Goal: Task Accomplishment & Management: Manage account settings

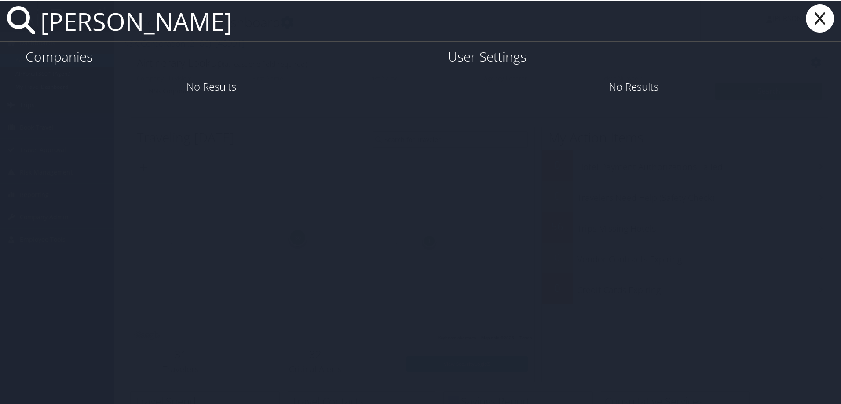
drag, startPoint x: 96, startPoint y: 25, endPoint x: 56, endPoint y: 20, distance: 40.4
click at [56, 20] on input "[PERSON_NAME]" at bounding box center [369, 20] width 665 height 40
click at [181, 29] on input "nikki.frost" at bounding box center [369, 20] width 665 height 40
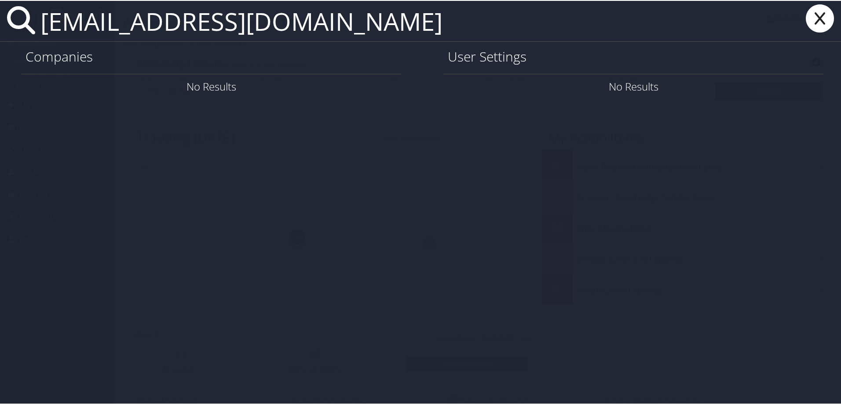
type input "[EMAIL_ADDRESS][DOMAIN_NAME]"
click at [818, 13] on icon at bounding box center [820, 18] width 35 height 28
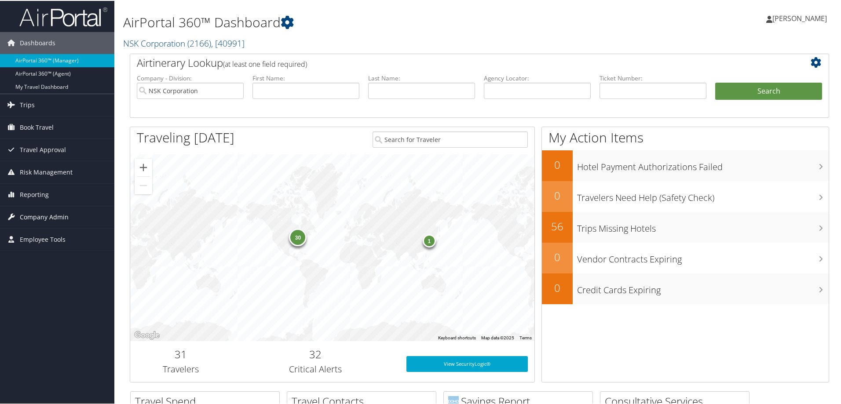
click at [44, 215] on span "Company Admin" at bounding box center [44, 217] width 49 height 22
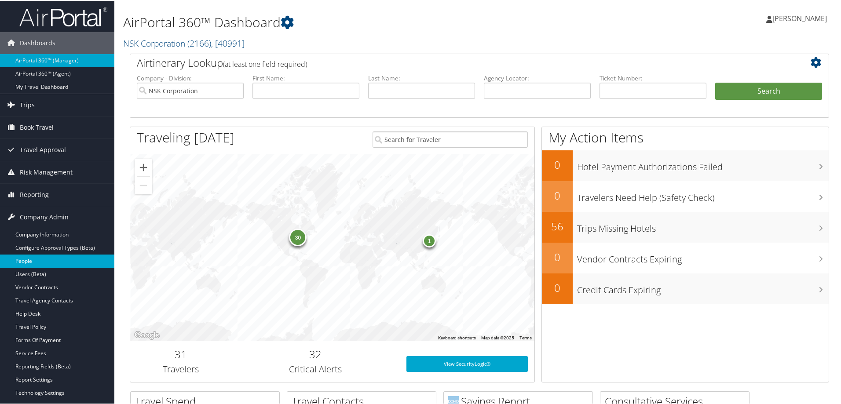
click at [40, 265] on link "People" at bounding box center [57, 260] width 114 height 13
click at [43, 271] on link "Users (Beta)" at bounding box center [57, 273] width 114 height 13
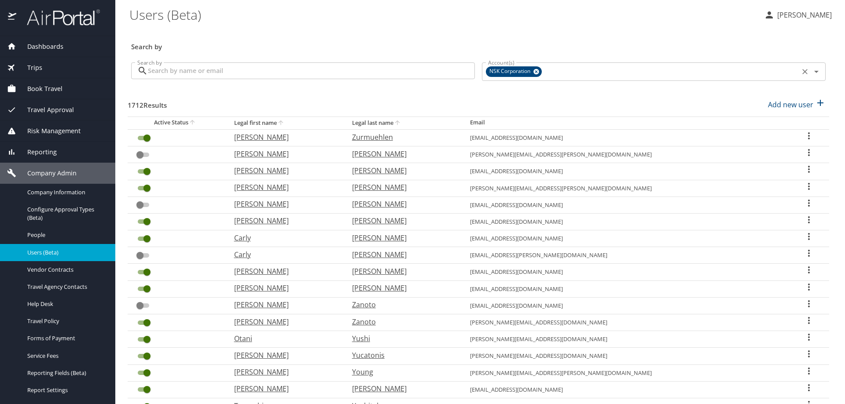
click at [536, 70] on icon at bounding box center [536, 72] width 7 height 10
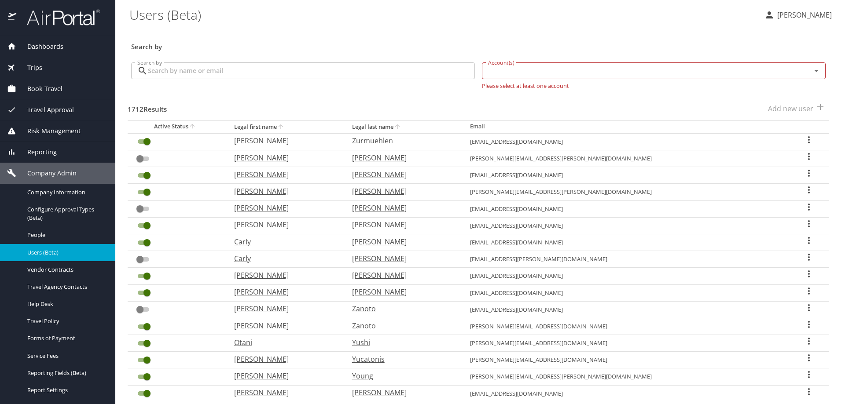
click at [521, 70] on input "Account(s)" at bounding box center [641, 70] width 312 height 11
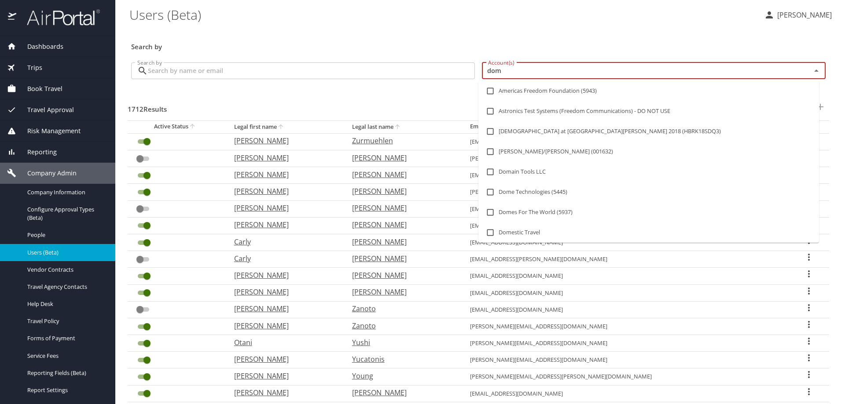
type input "domo"
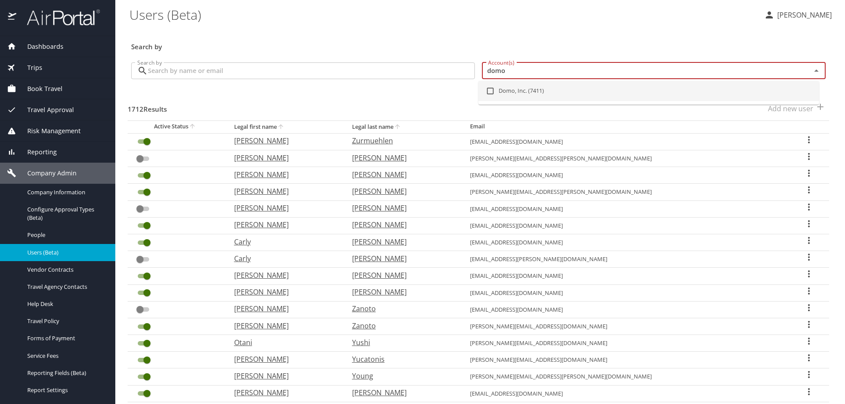
click at [507, 87] on li "Domo, Inc. (7411)" at bounding box center [648, 91] width 341 height 20
checkbox input "true"
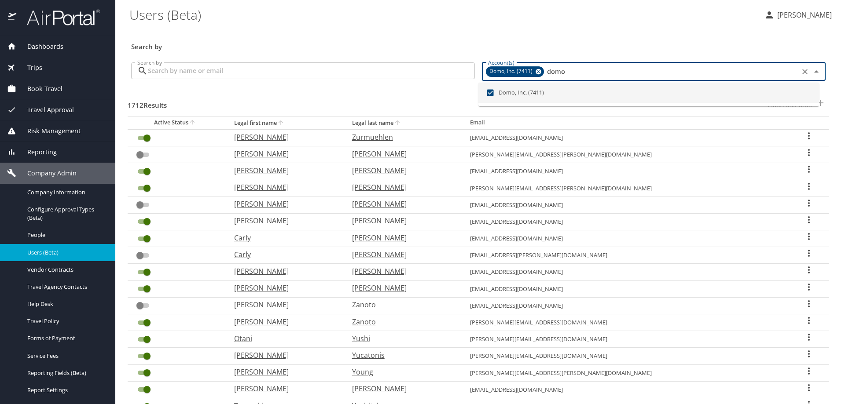
checkbox input "false"
checkbox input "true"
checkbox input "false"
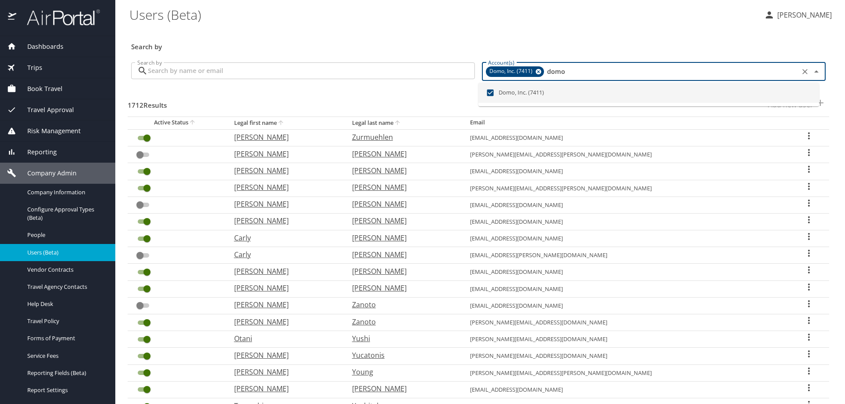
checkbox input "true"
checkbox input "false"
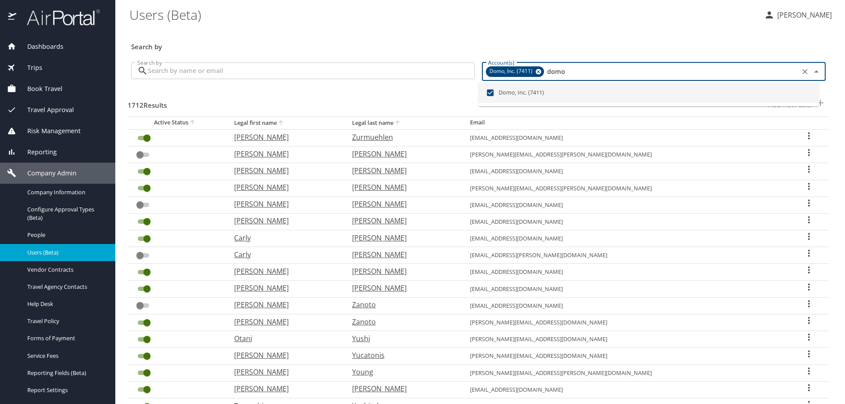
checkbox input "false"
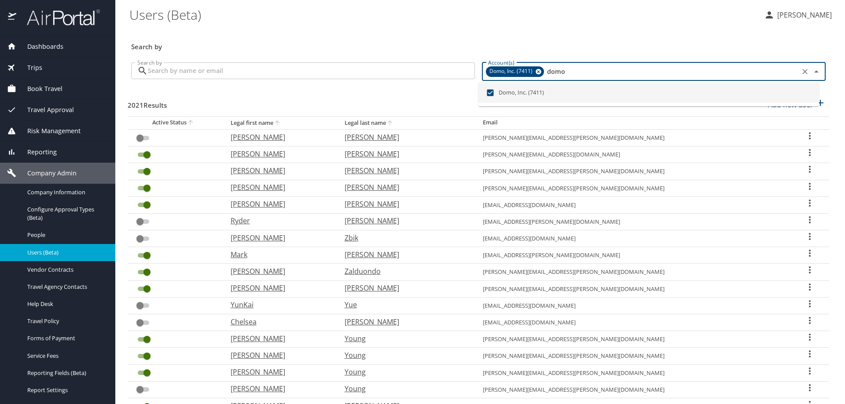
type input "domo"
click at [226, 69] on input "Search by" at bounding box center [311, 70] width 327 height 17
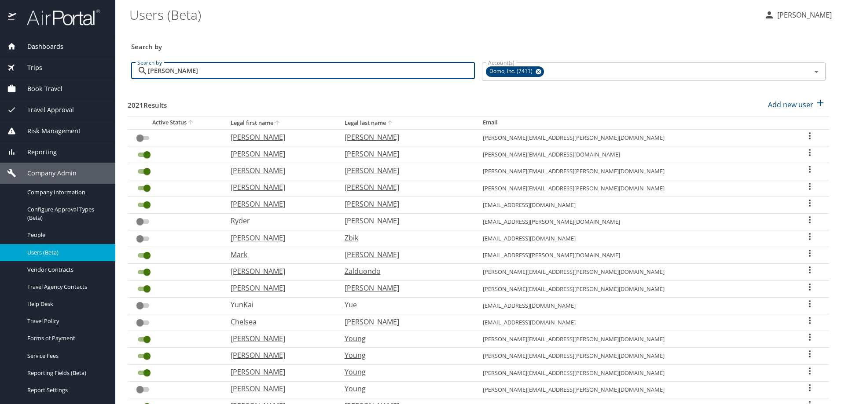
type input "[PERSON_NAME]"
checkbox input "true"
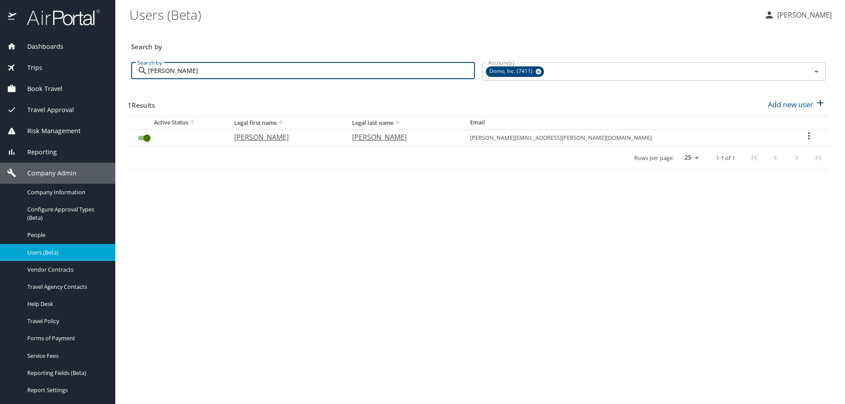
type input "[PERSON_NAME]"
click at [804, 134] on icon "User Search Table" at bounding box center [809, 136] width 11 height 11
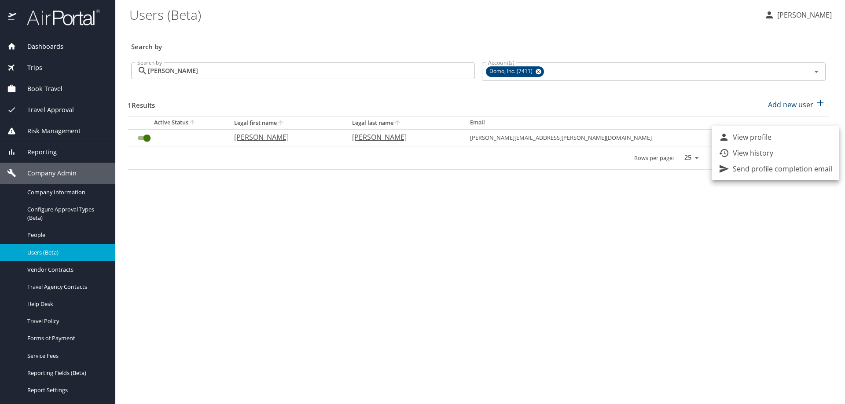
click at [764, 132] on p "View profile" at bounding box center [752, 137] width 39 height 11
select select "US"
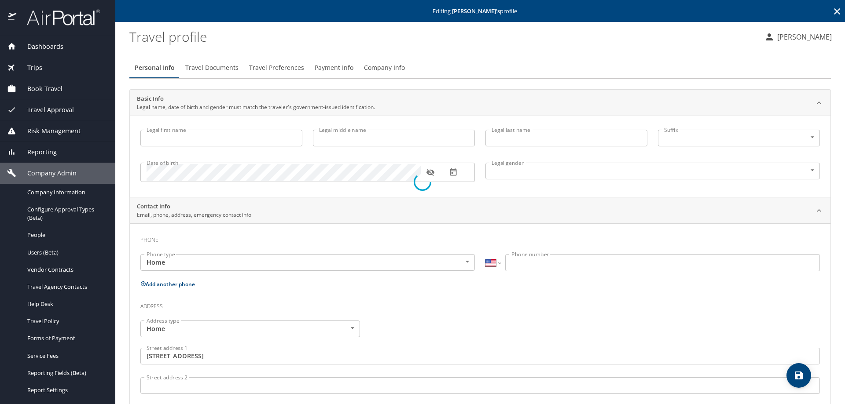
type input "[PERSON_NAME]"
type input "[DEMOGRAPHIC_DATA]"
type input "[PERSON_NAME]"
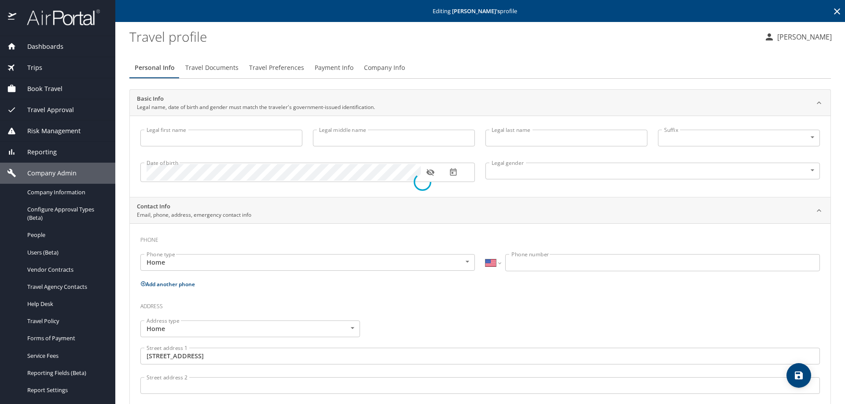
type input "[PERSON_NAME]"
select select "IN"
type input "484 402 03"
type input "[GEOGRAPHIC_DATA]"
type input "[US_STATE]"
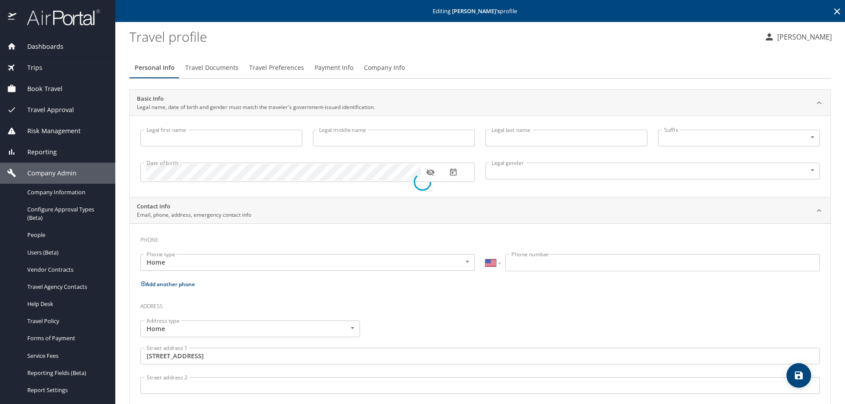
type input "[GEOGRAPHIC_DATA]"
type input "[US_STATE]"
type input "[GEOGRAPHIC_DATA]"
type input "[US_STATE]"
select select "US"
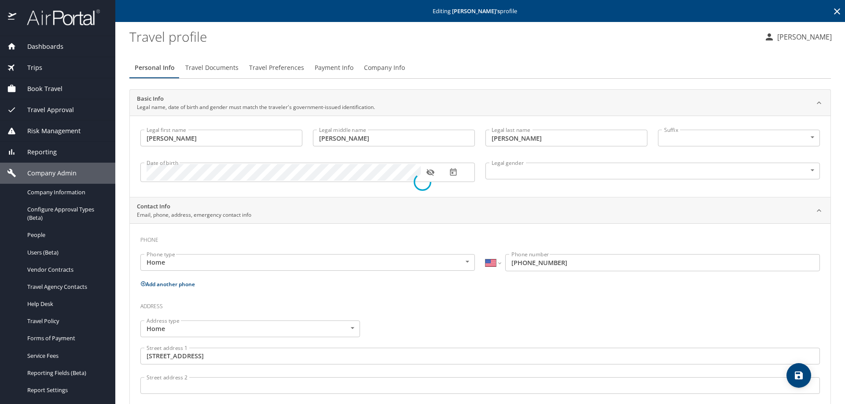
select select "IN"
select select "HR"
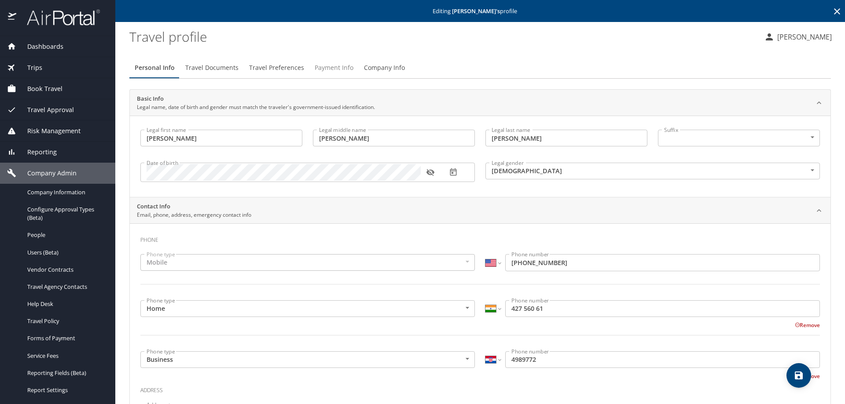
click at [333, 66] on span "Payment Info" at bounding box center [334, 67] width 39 height 11
